Goal: Information Seeking & Learning: Learn about a topic

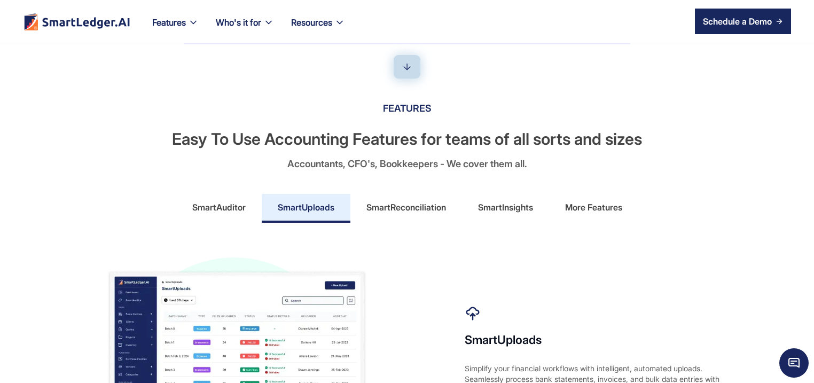
scroll to position [462, 0]
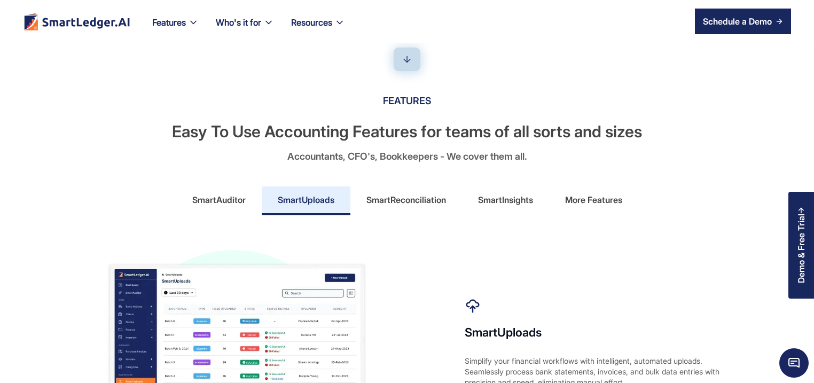
click at [584, 201] on div "More Features" at bounding box center [593, 199] width 57 height 17
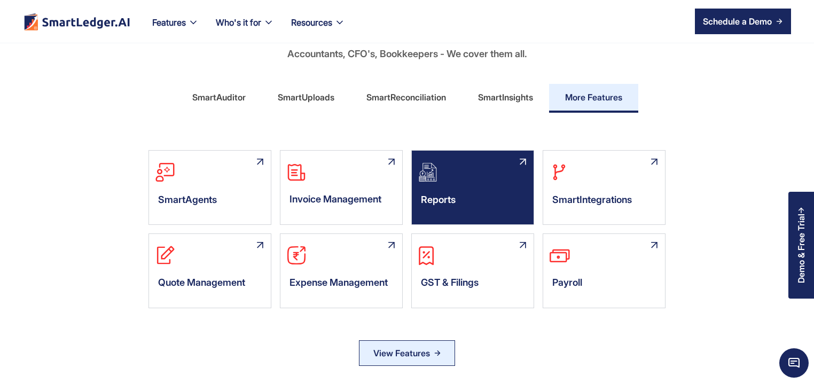
scroll to position [616, 0]
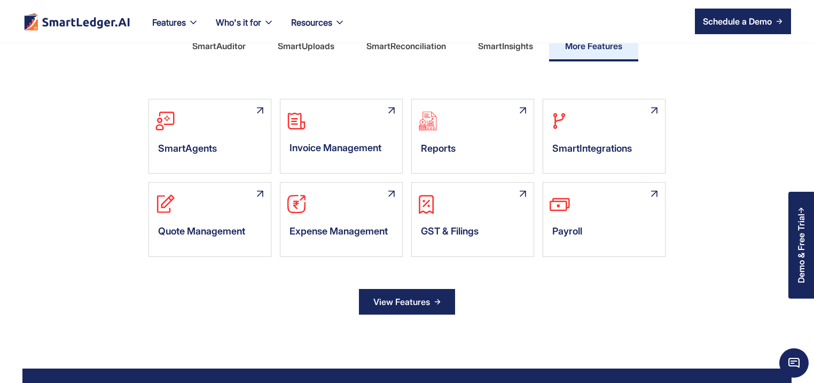
click at [388, 295] on div "View Features" at bounding box center [402, 301] width 57 height 17
click at [402, 304] on div "View Features" at bounding box center [402, 301] width 57 height 17
click at [415, 294] on div "View Features" at bounding box center [402, 301] width 57 height 17
click at [431, 305] on div "SmartAuditor SmartAuditor is your intelligent accounting assistan an AI-powered…" at bounding box center [407, 206] width 770 height 259
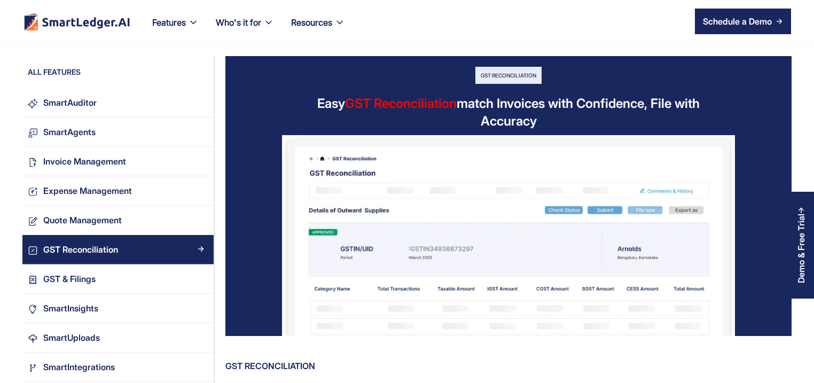
scroll to position [257, 0]
